Goal: Transaction & Acquisition: Purchase product/service

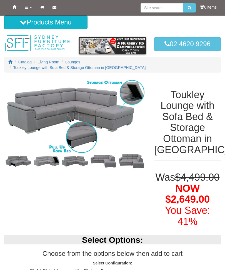
click at [22, 154] on img at bounding box center [18, 161] width 28 height 14
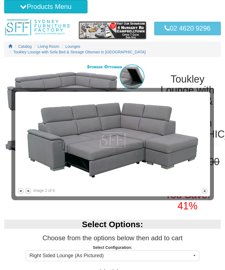
scroll to position [16, 0]
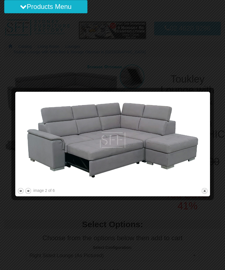
click at [31, 190] on button "next" at bounding box center [28, 190] width 7 height 7
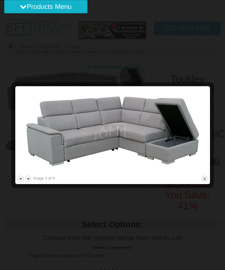
click at [31, 175] on button "next" at bounding box center [28, 178] width 7 height 7
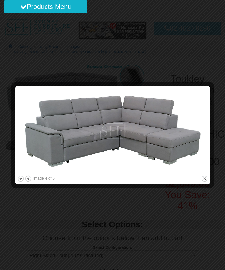
click at [31, 174] on img at bounding box center [112, 131] width 191 height 86
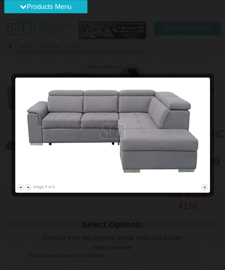
click at [34, 186] on div "image 5 of 6" at bounding box center [43, 187] width 21 height 6
click at [31, 184] on button "next" at bounding box center [28, 187] width 7 height 7
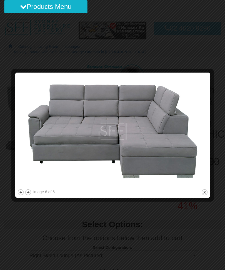
click at [32, 187] on img at bounding box center [112, 130] width 191 height 113
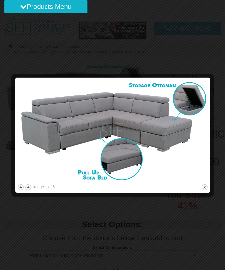
click at [214, 63] on div at bounding box center [112, 135] width 225 height 270
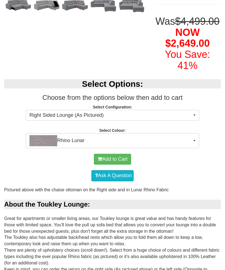
scroll to position [156, 0]
click at [38, 118] on span "Right Sided Lounge (As Pictured)" at bounding box center [110, 115] width 162 height 7
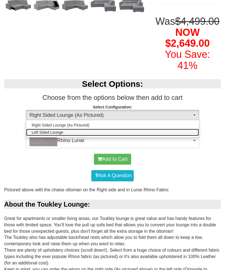
click at [42, 135] on span "Left Sided Lounge" at bounding box center [48, 132] width 32 height 6
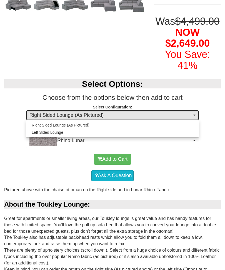
select select "1706"
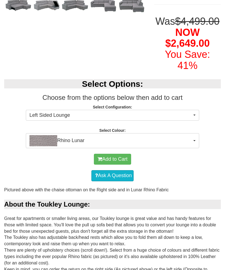
click at [44, 140] on img "button" at bounding box center [43, 140] width 28 height 11
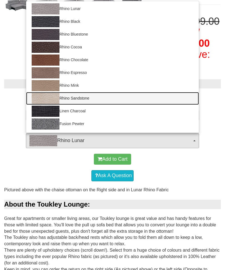
click at [41, 101] on img at bounding box center [46, 98] width 28 height 11
select select "1557"
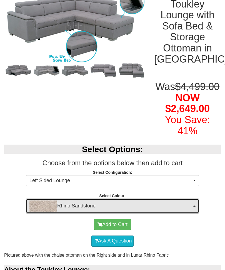
scroll to position [0, 0]
